Goal: Go to known website: Go to known website

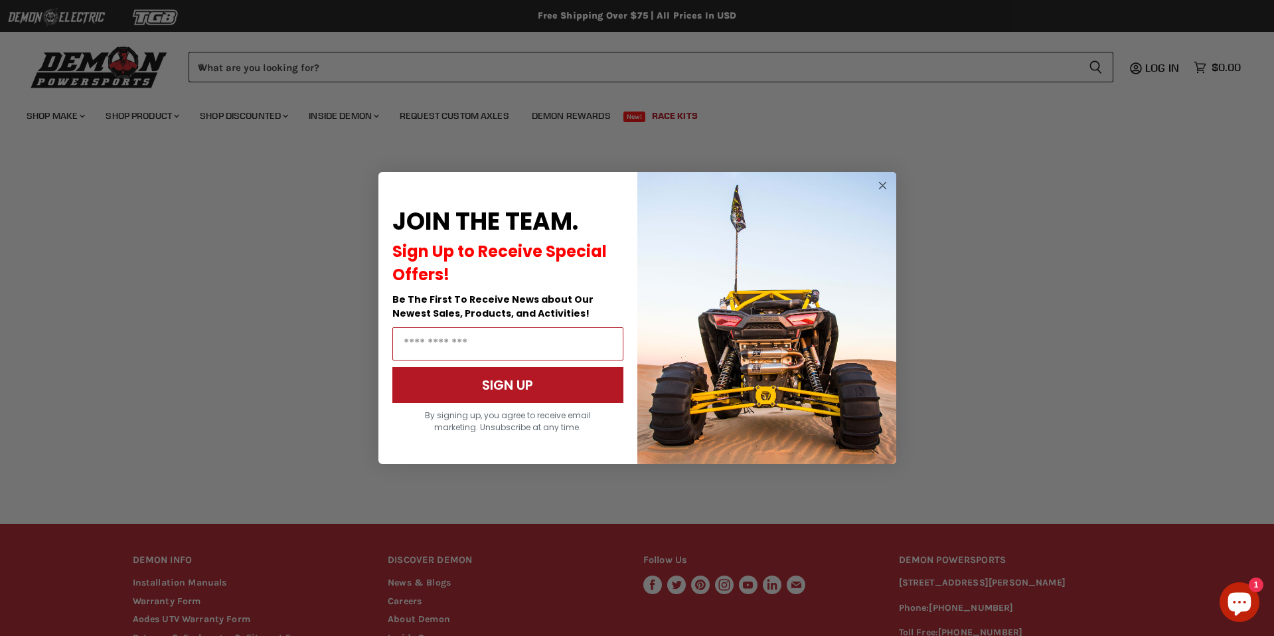
scroll to position [160, 0]
